Goal: Navigation & Orientation: Find specific page/section

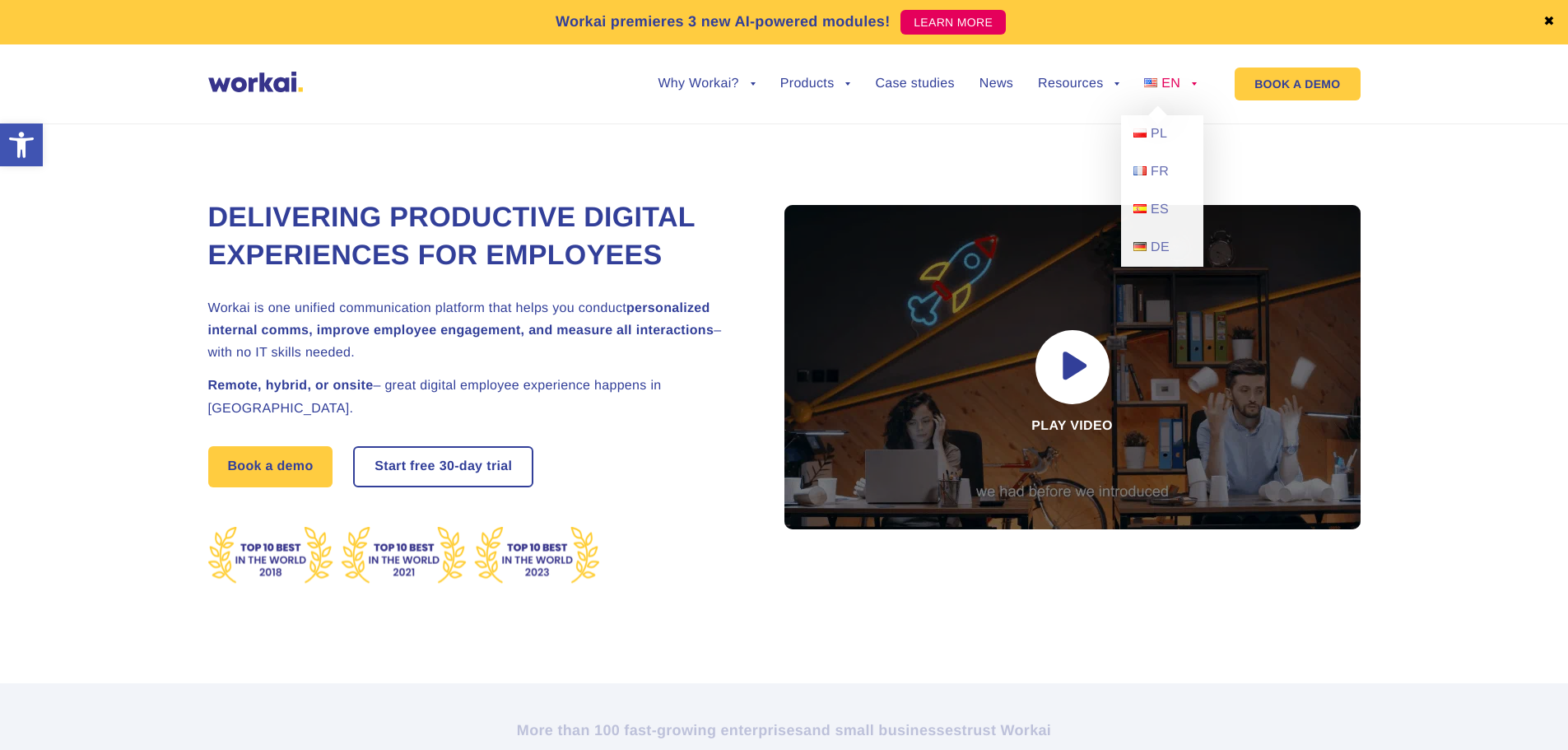
click at [1168, 80] on span "EN" at bounding box center [1171, 83] width 19 height 14
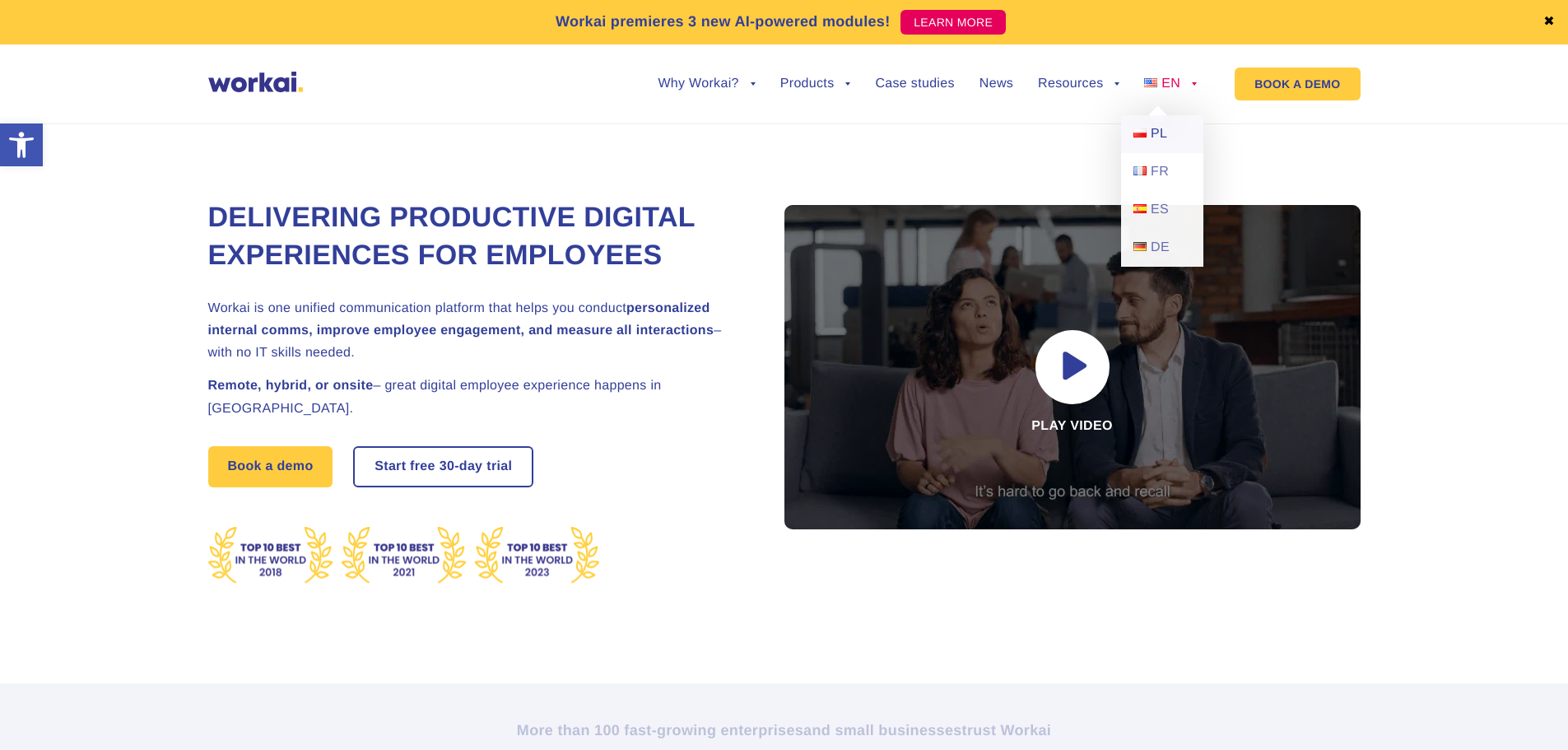
click at [1165, 132] on span "PL" at bounding box center [1160, 133] width 17 height 14
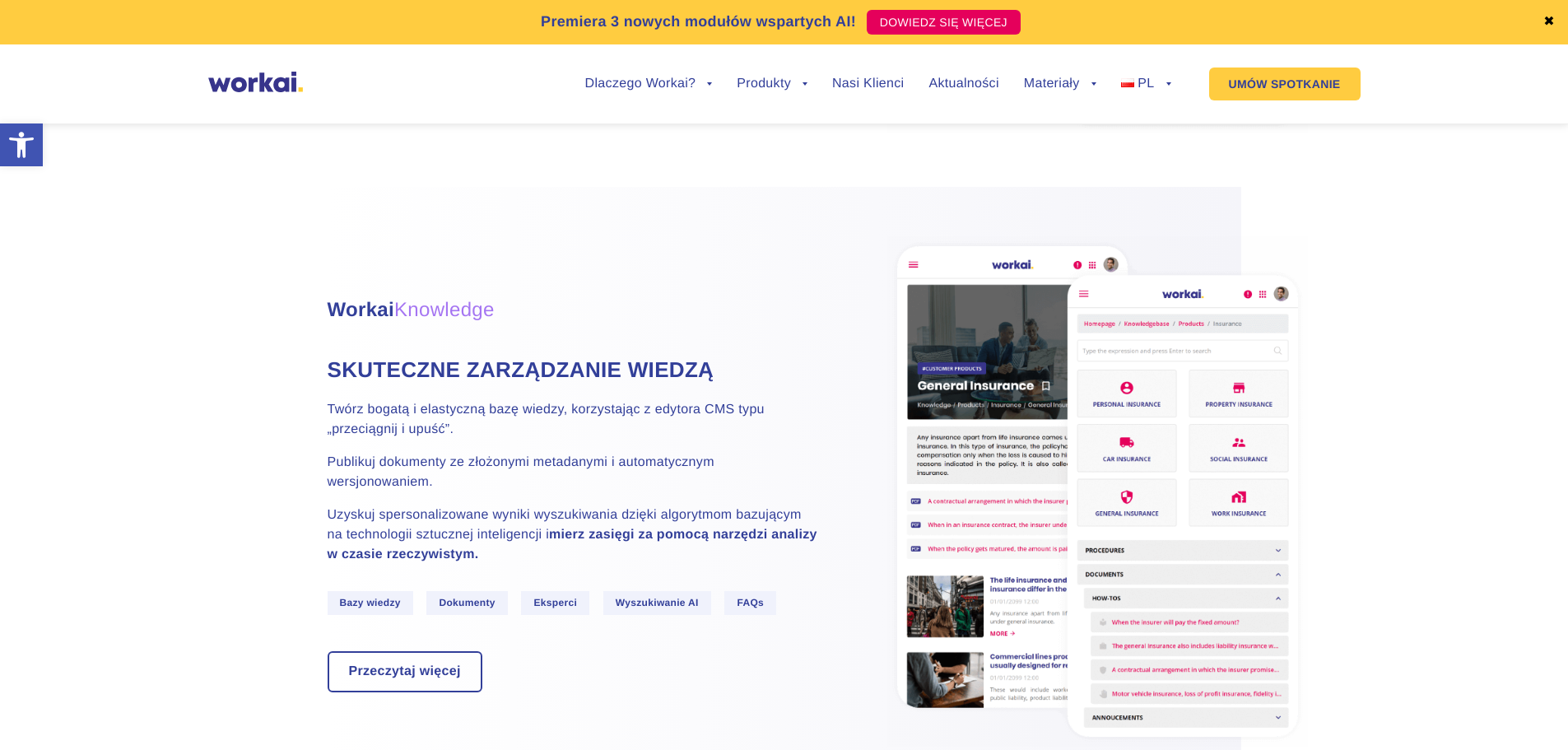
scroll to position [2307, 0]
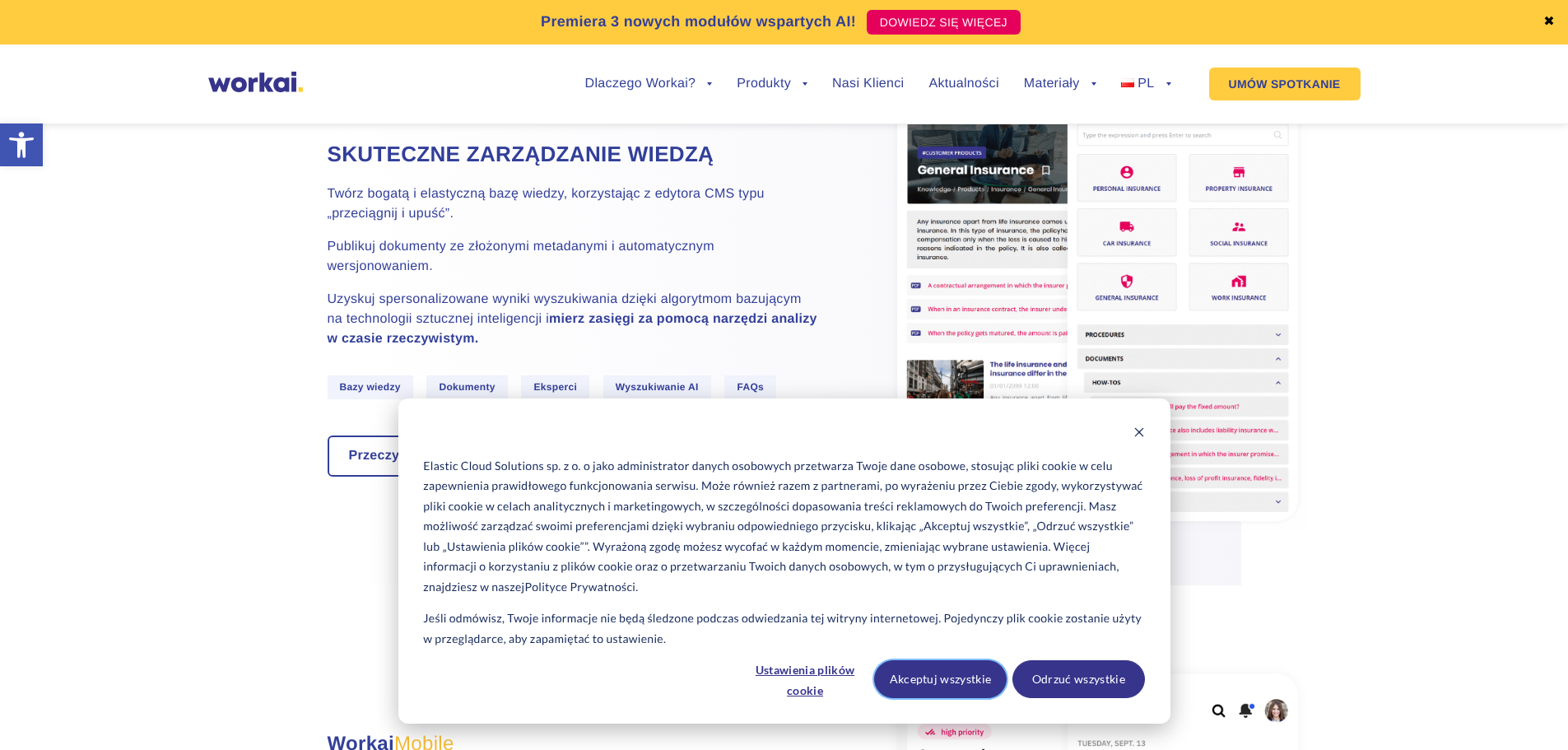
click at [938, 678] on button "Akceptuj wszystkie" at bounding box center [941, 679] width 132 height 38
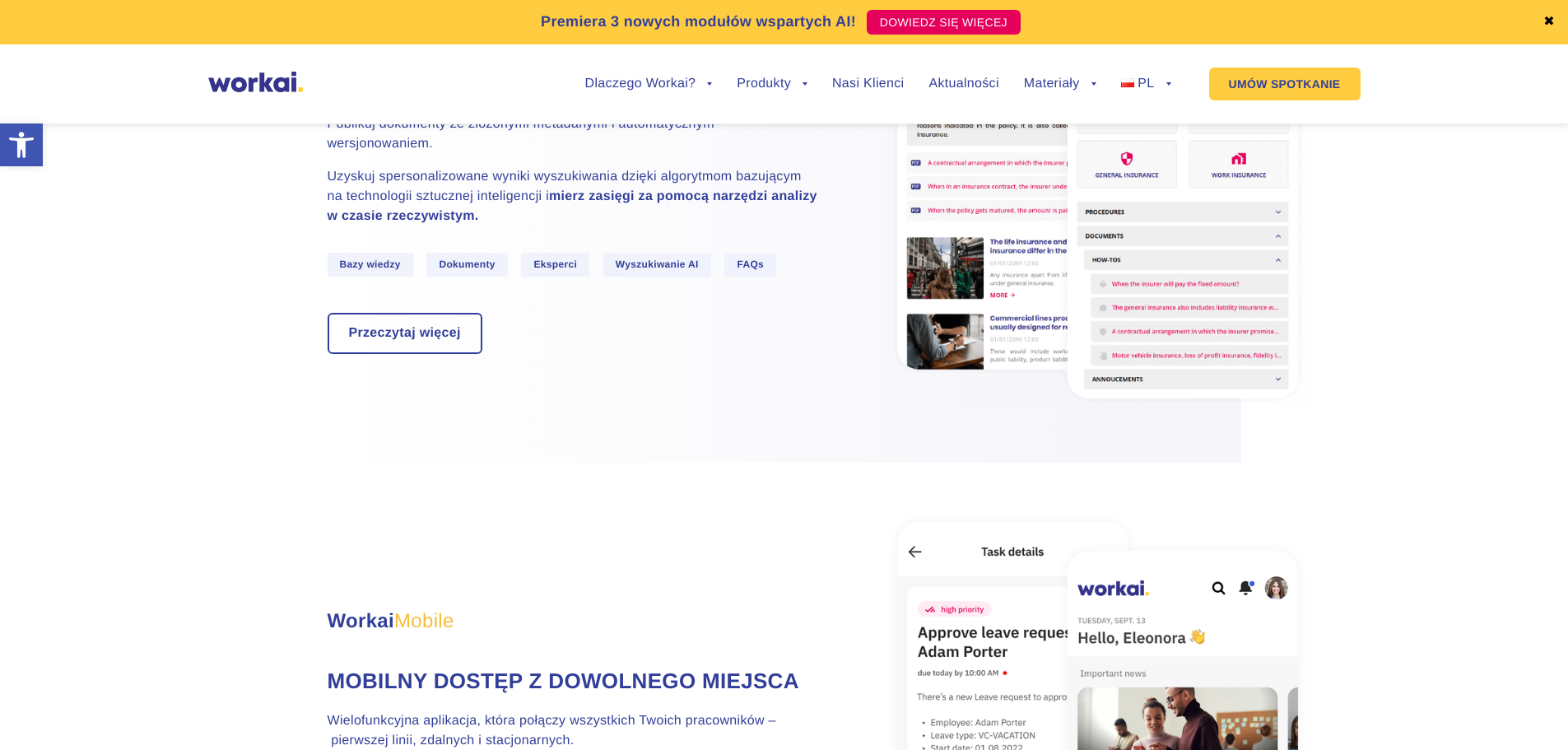
scroll to position [2883, 0]
